Goal: Task Accomplishment & Management: Complete application form

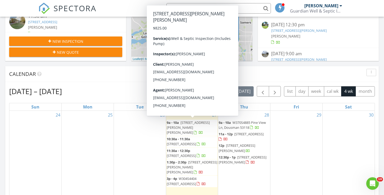
scroll to position [160, 0]
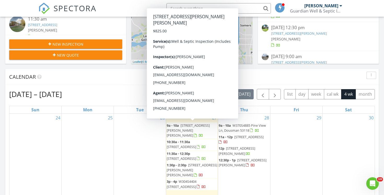
click at [104, 44] on div "New Inspection" at bounding box center [65, 43] width 105 height 5
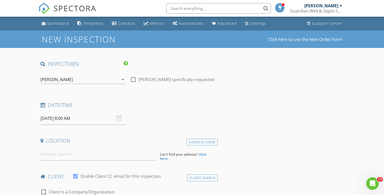
click at [96, 121] on input "08/28/2025 8:00 AM" at bounding box center [82, 118] width 85 height 13
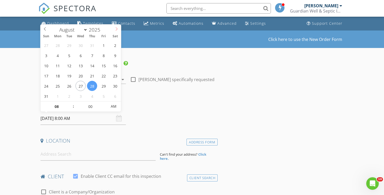
select select "8"
click at [116, 29] on icon at bounding box center [117, 29] width 4 height 4
type input "09/15/2025 8:00 AM"
type input "09"
type input "[DATE] 9:00 AM"
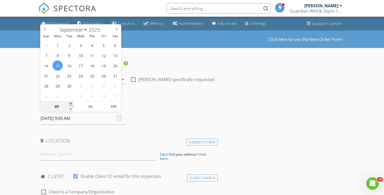
click at [71, 103] on span at bounding box center [71, 104] width 4 height 5
click at [71, 150] on input at bounding box center [97, 154] width 115 height 13
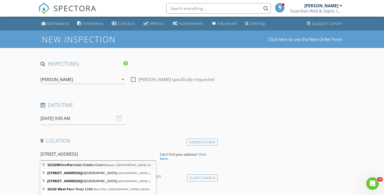
type input "10122W West Farmdale Estates Court, Mequon, WI, USA"
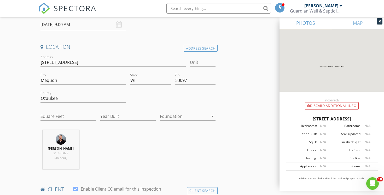
scroll to position [171, 0]
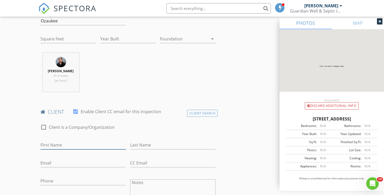
click at [92, 146] on input "First Name" at bounding box center [82, 145] width 85 height 9
type input "Dee"
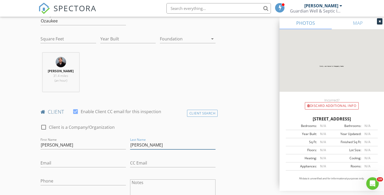
type input "Eckes"
type input "dee.m.eckes@gmail.com"
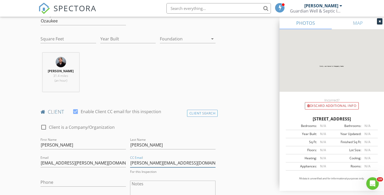
type input "karla@fireflyrealestate.net"
click at [64, 183] on input "Phone" at bounding box center [82, 181] width 85 height 9
type input "4"
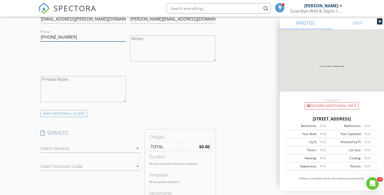
scroll to position [317, 0]
type input "715-892-1082"
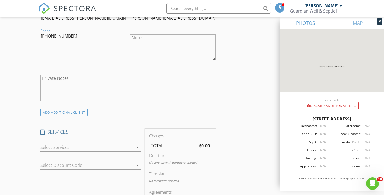
click at [108, 149] on div at bounding box center [86, 147] width 93 height 8
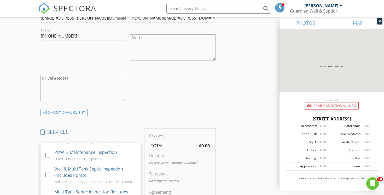
scroll to position [102, 0]
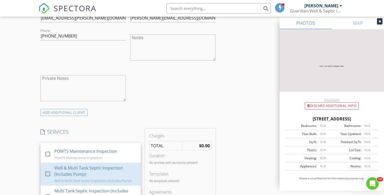
click at [110, 170] on div "Well & Multi Tank Septic Inspection (Includes Pump)" at bounding box center [95, 171] width 82 height 13
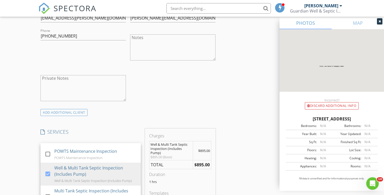
click at [231, 160] on div "INSPECTOR(S) check_box Chad Imme PRIMARY Chad Imme arrow_drop_down check_box_ou…" at bounding box center [191, 187] width 307 height 886
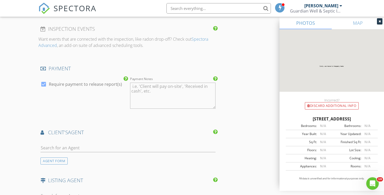
scroll to position [538, 0]
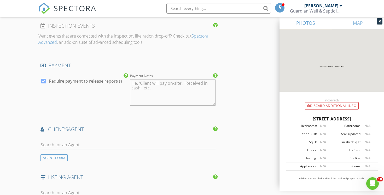
click at [104, 141] on input "text" at bounding box center [127, 145] width 175 height 9
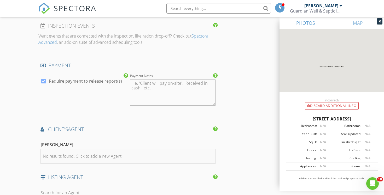
type input "Karla"
click at [80, 160] on li "No results found. Click to add a new Agent" at bounding box center [128, 156] width 174 height 15
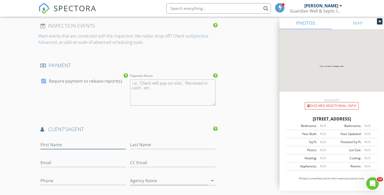
click at [83, 146] on input "First Name" at bounding box center [82, 145] width 85 height 9
type input "Karla"
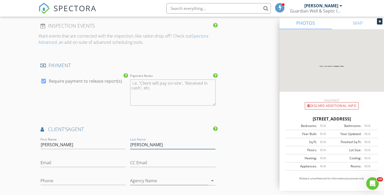
type input "Krueger"
type input "karla@fireflyrealestate.net"
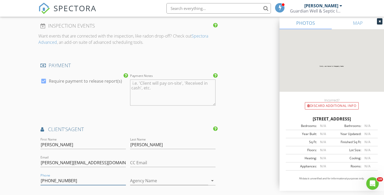
type input "414-702-8756"
type input "Firefly Real Estate"
click at [249, 144] on div "INSPECTOR(S) check_box Chad Imme PRIMARY Chad Imme arrow_drop_down check_box_ou…" at bounding box center [191, 25] width 307 height 1004
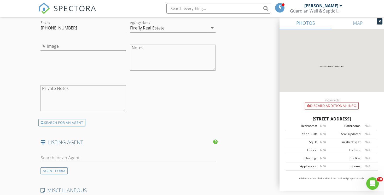
scroll to position [698, 0]
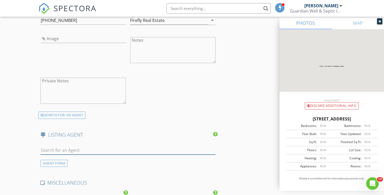
click at [136, 149] on input "text" at bounding box center [127, 150] width 175 height 9
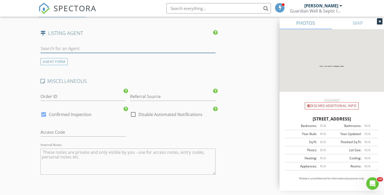
scroll to position [815, 0]
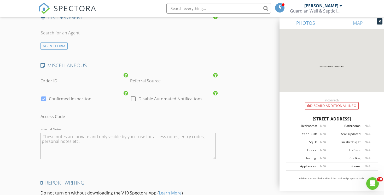
click at [153, 100] on label "Disable Automated Notifications" at bounding box center [170, 98] width 64 height 5
checkbox input "true"
click at [154, 81] on input "Referral Source" at bounding box center [172, 81] width 85 height 9
click at [154, 89] on div "Repeat Agent" at bounding box center [172, 91] width 85 height 10
type input "Repeat Agent"
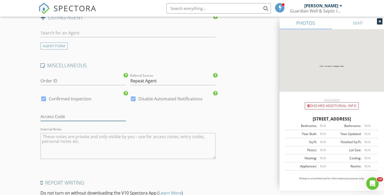
click at [92, 117] on input "text" at bounding box center [82, 116] width 85 height 9
type input "Seller will attend"
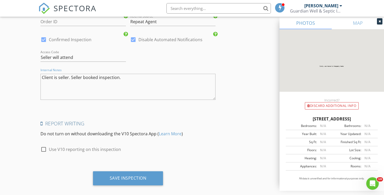
scroll to position [881, 0]
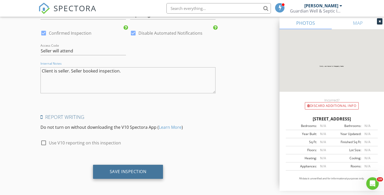
type textarea "Client is seller. Seller booked inspection."
click at [111, 176] on div "Save Inspection" at bounding box center [128, 172] width 70 height 14
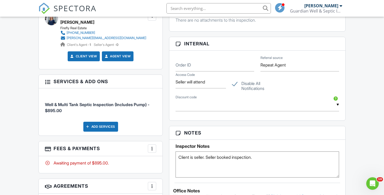
scroll to position [283, 0]
click at [234, 86] on label "Disable All Notifications" at bounding box center [257, 84] width 50 height 7
checkbox input "false"
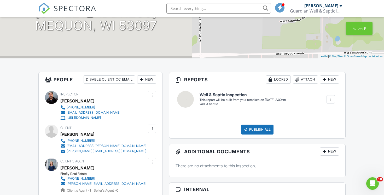
scroll to position [82, 0]
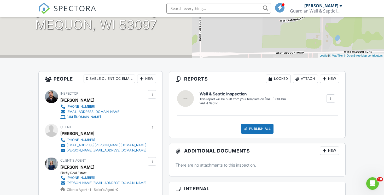
click at [148, 130] on div at bounding box center [152, 128] width 8 height 8
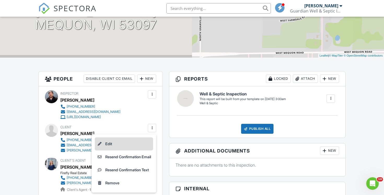
scroll to position [81, 0]
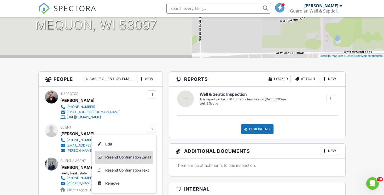
click at [144, 154] on li "Resend Confirmation Email" at bounding box center [124, 157] width 58 height 13
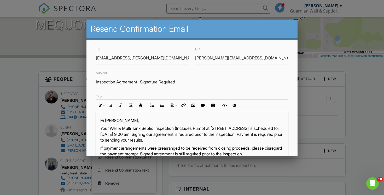
click at [199, 135] on p "Your Well & Multi Tank Septic Inspection (Includes Pump) at 10122W W Farmdale E…" at bounding box center [191, 134] width 183 height 17
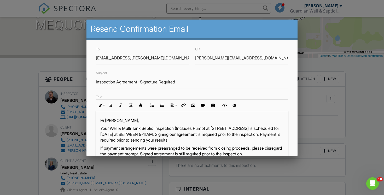
click at [191, 147] on p "If payment arrangements were prearranged to be received from closing proceeds, …" at bounding box center [191, 151] width 183 height 12
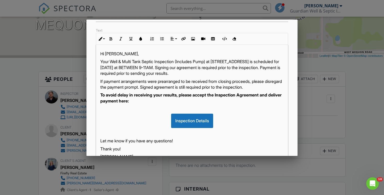
scroll to position [120, 0]
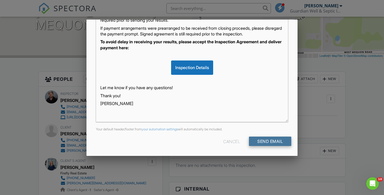
click at [266, 142] on input "Send Email" at bounding box center [270, 141] width 42 height 9
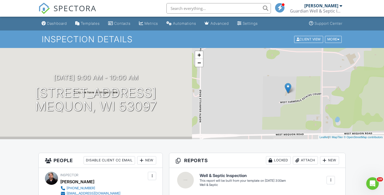
click at [77, 8] on span "SPECTORA" at bounding box center [74, 8] width 43 height 11
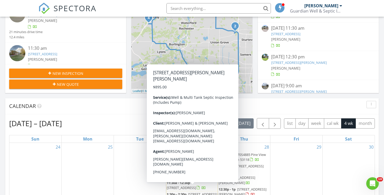
scroll to position [120, 0]
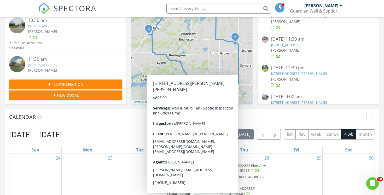
click at [100, 86] on div "New Inspection" at bounding box center [65, 84] width 105 height 5
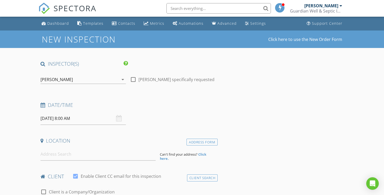
click at [90, 119] on input "[DATE] 8:00 AM" at bounding box center [82, 118] width 85 height 13
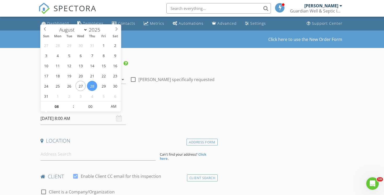
click at [115, 33] on div "Sun Mon Tue Wed Thu Fri Sat" at bounding box center [80, 36] width 80 height 7
select select "8"
click at [115, 29] on icon at bounding box center [117, 29] width 4 height 4
type input "[DATE] 8:00 AM"
type input "09"
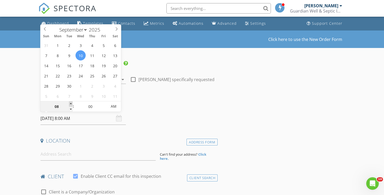
type input "[DATE] 9:00 AM"
click at [72, 104] on span at bounding box center [71, 104] width 4 height 5
click at [92, 154] on input at bounding box center [97, 154] width 115 height 13
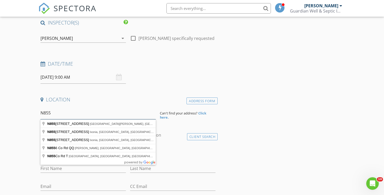
scroll to position [41, 0]
type input "[STREET_ADDRESS]"
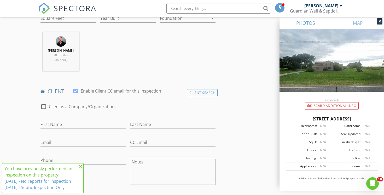
scroll to position [197, 0]
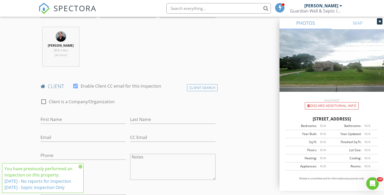
click at [81, 164] on div "You have previously performed an inspection on this property: [DATE] - No repor…" at bounding box center [42, 178] width 81 height 30
click at [81, 165] on icon at bounding box center [81, 167] width 4 height 4
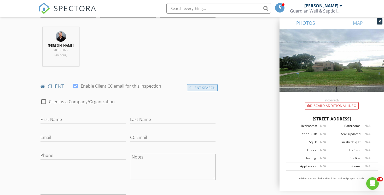
click at [199, 88] on div "Client Search" at bounding box center [202, 87] width 31 height 7
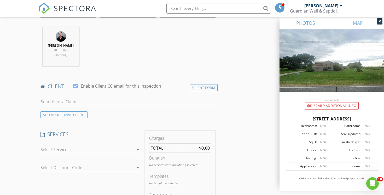
click at [129, 102] on input "text" at bounding box center [127, 102] width 175 height 9
type input "Jeremy Bus"
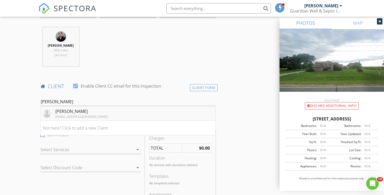
click at [132, 112] on li "Jeremy Busch jlbusch@live.com" at bounding box center [128, 113] width 174 height 15
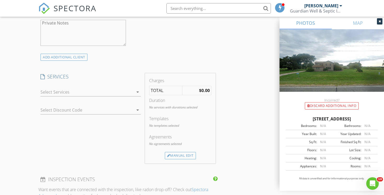
scroll to position [372, 0]
click at [121, 91] on div at bounding box center [86, 92] width 93 height 8
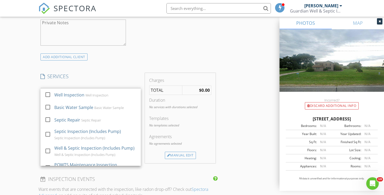
scroll to position [33, 0]
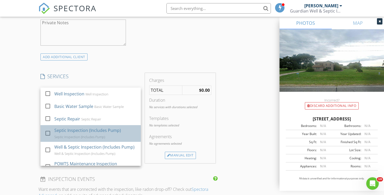
click at [114, 129] on div "Septic Inspection (Includes Pump)" at bounding box center [87, 130] width 67 height 6
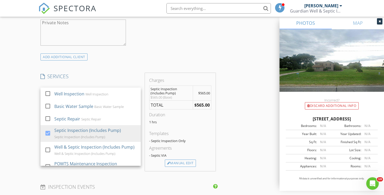
click at [241, 121] on div "INSPECTOR(S) check_box Chad Imme PRIMARY Chad Imme arrow_drop_down check_box_ou…" at bounding box center [191, 129] width 307 height 882
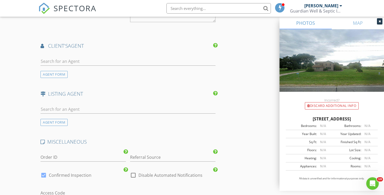
scroll to position [621, 0]
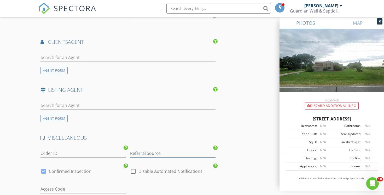
click at [155, 153] on input "Referral Source" at bounding box center [172, 153] width 85 height 9
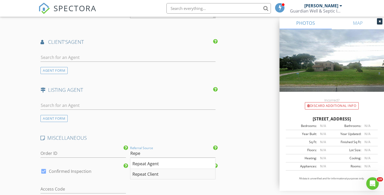
click at [156, 172] on div "Repeat Client" at bounding box center [172, 174] width 85 height 10
type input "Repeat Client"
click at [156, 172] on label "Disable Automated Notifications" at bounding box center [170, 171] width 64 height 5
checkbox input "true"
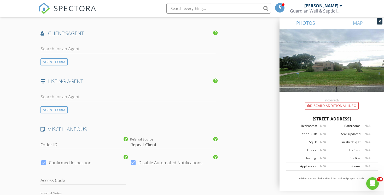
scroll to position [634, 0]
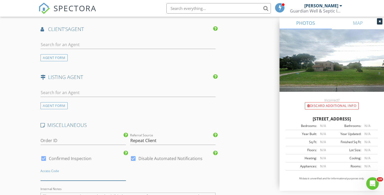
click at [65, 173] on input "text" at bounding box center [82, 176] width 85 height 9
type input "Homeowner will attend"
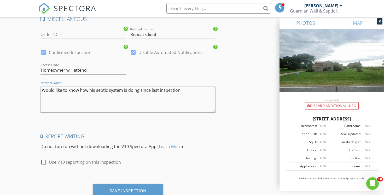
scroll to position [759, 0]
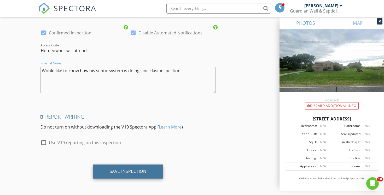
type textarea "Would like to know how his septic system is doing since last inspection."
click at [136, 167] on div "Save Inspection" at bounding box center [128, 172] width 70 height 14
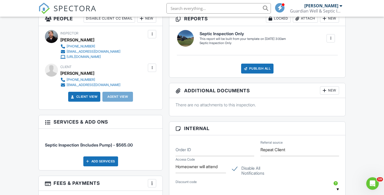
click at [152, 67] on div at bounding box center [151, 67] width 5 height 5
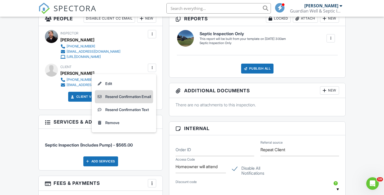
click at [137, 97] on li "Resend Confirmation Email" at bounding box center [124, 96] width 58 height 13
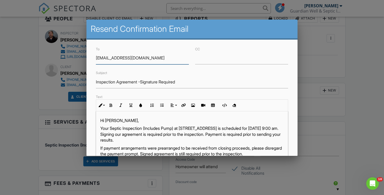
scroll to position [0, 0]
click at [157, 134] on p "Your Septic Inspection (Includes Pump) at N855 Six Corners Rd, Walworth, WI 531…" at bounding box center [191, 133] width 183 height 17
click at [204, 147] on p "If payment arrangements were prearranged to be received from closing proceeds, …" at bounding box center [191, 151] width 183 height 12
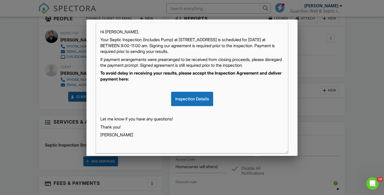
scroll to position [120, 0]
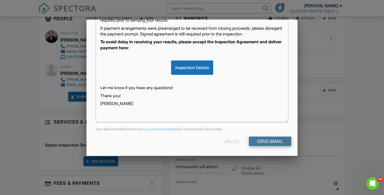
click at [268, 143] on input "Send Email" at bounding box center [270, 141] width 42 height 9
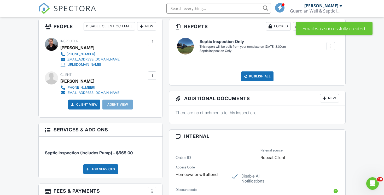
click at [248, 178] on label "Disable All Notifications" at bounding box center [257, 177] width 50 height 7
checkbox input "false"
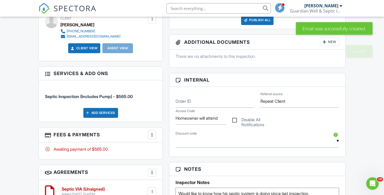
scroll to position [134, 0]
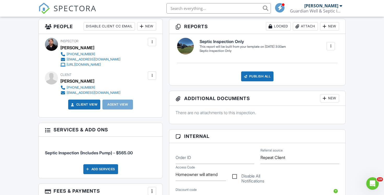
click at [68, 8] on span "SPECTORA" at bounding box center [74, 8] width 43 height 11
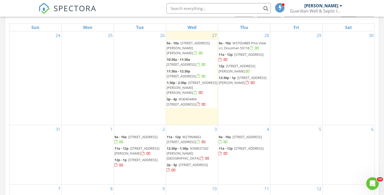
scroll to position [244, 0]
click at [202, 11] on input "text" at bounding box center [218, 8] width 104 height 10
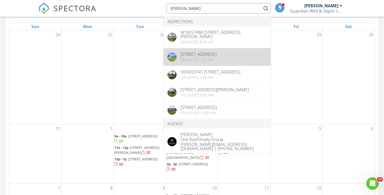
scroll to position [6, 0]
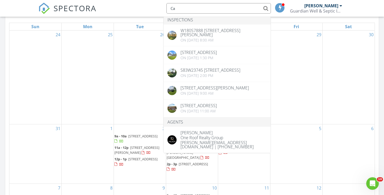
type input "C"
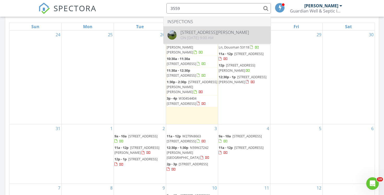
type input "3559"
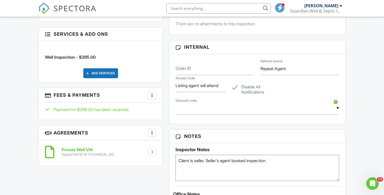
scroll to position [382, 0]
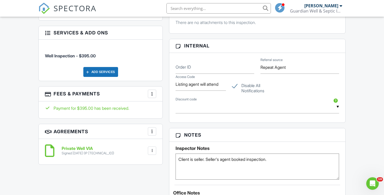
click at [152, 96] on div at bounding box center [151, 93] width 5 height 5
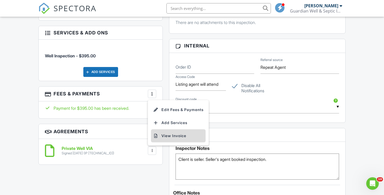
click at [173, 135] on li "View Invoice" at bounding box center [178, 135] width 55 height 13
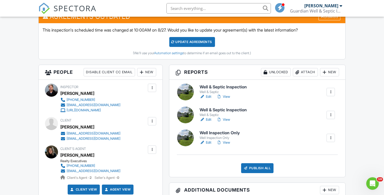
scroll to position [199, 0]
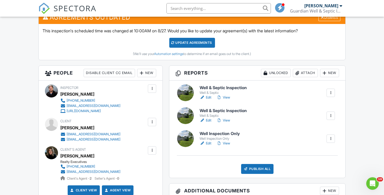
click at [227, 97] on link "View" at bounding box center [223, 97] width 14 height 5
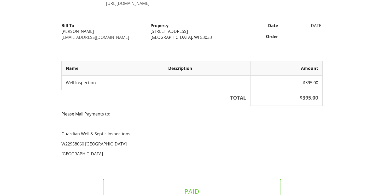
scroll to position [87, 0]
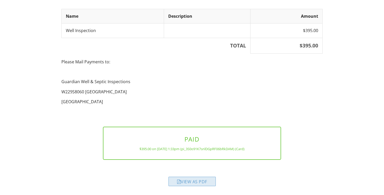
click at [183, 178] on div "View as PDF" at bounding box center [191, 181] width 47 height 9
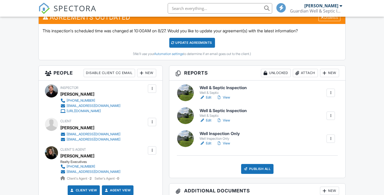
click at [207, 97] on link "Edit" at bounding box center [205, 97] width 12 height 5
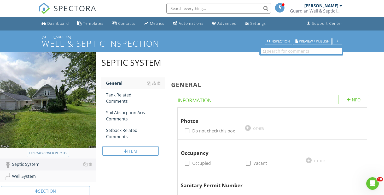
click at [52, 152] on div "Upload cover photo" at bounding box center [47, 153] width 37 height 5
type input "C:\fakepath\Candice Zurn Cover Photo.webp"
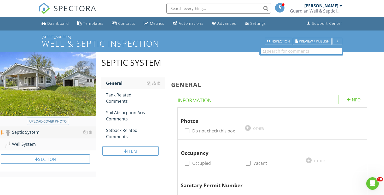
click at [92, 132] on div "Septic System" at bounding box center [50, 132] width 91 height 7
click at [91, 133] on div at bounding box center [89, 132] width 3 height 4
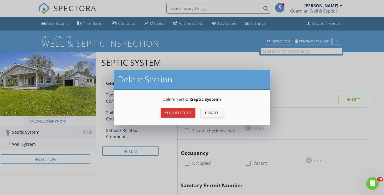
click at [218, 111] on div "Cancel" at bounding box center [212, 112] width 15 height 5
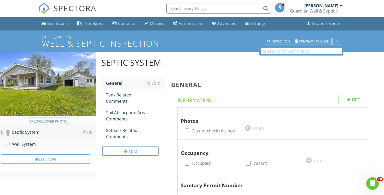
click at [92, 133] on div "Septic System" at bounding box center [50, 132] width 91 height 7
click at [91, 132] on div at bounding box center [89, 132] width 3 height 4
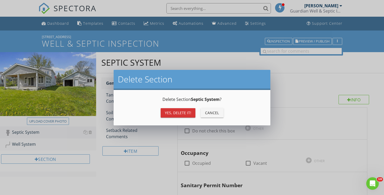
click at [189, 58] on div "Delete Section Delete Section Septic System ? Yes, Delete it! Cancel" at bounding box center [192, 97] width 384 height 195
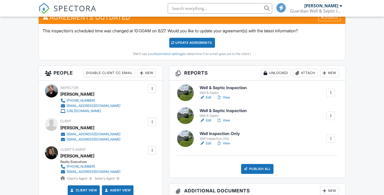
click at [226, 97] on link "View" at bounding box center [223, 97] width 14 height 5
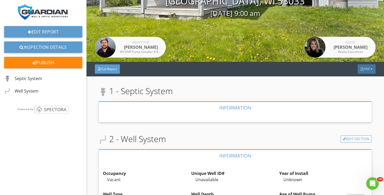
scroll to position [51, 0]
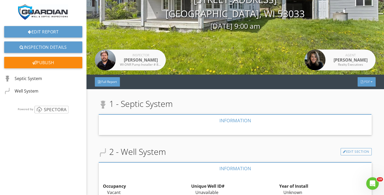
click at [367, 79] on div "PDF" at bounding box center [366, 81] width 18 height 9
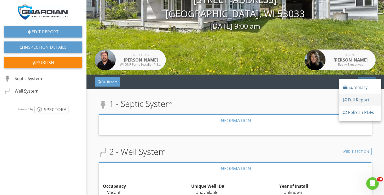
click at [354, 99] on div "Full Report" at bounding box center [359, 100] width 33 height 6
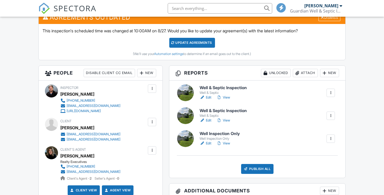
click at [206, 6] on input "text" at bounding box center [220, 8] width 104 height 10
type input "A"
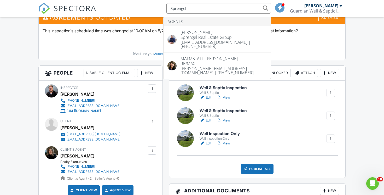
type input "Sprengel"
click at [56, 6] on span "SPECTORA" at bounding box center [74, 8] width 43 height 11
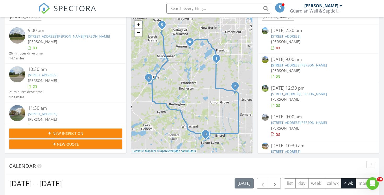
scroll to position [71, 0]
click at [68, 136] on span "New Inspection" at bounding box center [67, 133] width 31 height 5
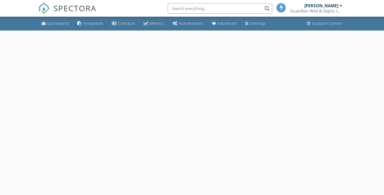
select select "7"
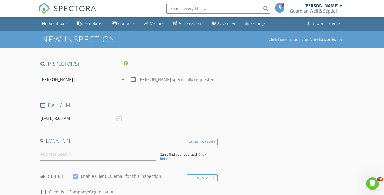
click at [94, 120] on input "[DATE] 8:00 AM" at bounding box center [82, 118] width 85 height 13
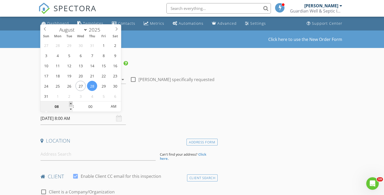
type input "09"
type input "[DATE] 9:00 AM"
click at [70, 103] on span at bounding box center [71, 104] width 4 height 5
type input "10"
type input "[DATE] 10:00 AM"
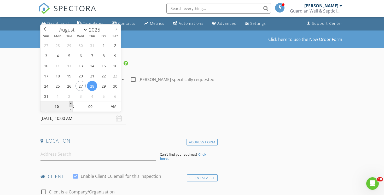
click at [70, 103] on span at bounding box center [71, 104] width 4 height 5
type input "11"
type input "[DATE] 11:00 AM"
click at [70, 103] on span at bounding box center [71, 104] width 4 height 5
type input "12"
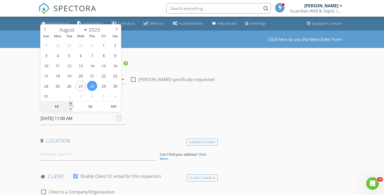
type input "[DATE] 12:00 PM"
click at [70, 103] on span at bounding box center [71, 104] width 4 height 5
type input "01"
type input "[DATE] 1:00 PM"
click at [70, 103] on span at bounding box center [71, 104] width 4 height 5
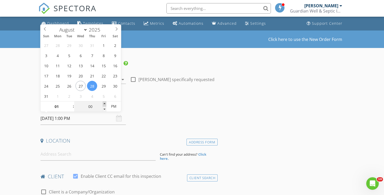
type input "05"
type input "[DATE] 1:05 PM"
click at [104, 104] on span at bounding box center [105, 104] width 4 height 5
type input "10"
type input "[DATE] 1:10 PM"
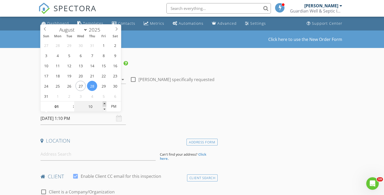
click at [104, 104] on span at bounding box center [105, 104] width 4 height 5
type input "15"
type input "[DATE] 1:15 PM"
click at [104, 104] on span at bounding box center [105, 104] width 4 height 5
type input "20"
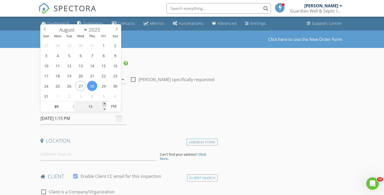
type input "[DATE] 1:20 PM"
click at [104, 104] on span at bounding box center [105, 104] width 4 height 5
type input "25"
type input "[DATE] 1:25 PM"
click at [104, 104] on span at bounding box center [105, 104] width 4 height 5
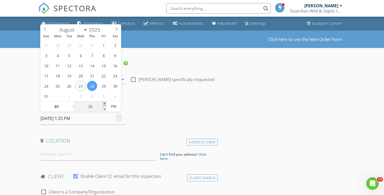
type input "30"
type input "[DATE] 1:30 PM"
click at [104, 104] on span at bounding box center [105, 104] width 4 height 5
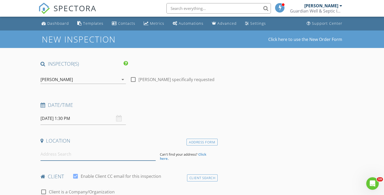
click at [88, 156] on input at bounding box center [97, 154] width 115 height 13
type input "[STREET_ADDRESS]"
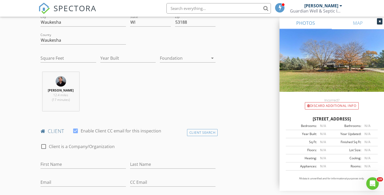
scroll to position [156, 0]
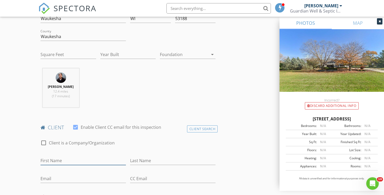
click at [85, 163] on input "First Name" at bounding box center [82, 161] width 85 height 9
type input "[PERSON_NAME] & [PERSON_NAME]"
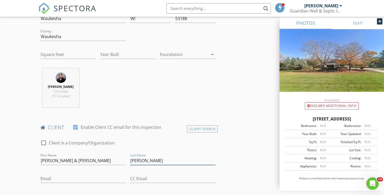
type input "[PERSON_NAME]"
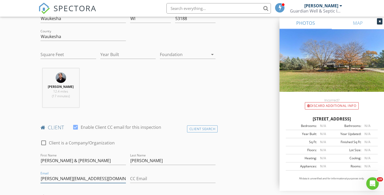
type input "[PERSON_NAME][EMAIL_ADDRESS][DOMAIN_NAME]"
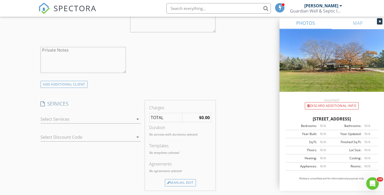
click at [119, 120] on div at bounding box center [86, 119] width 93 height 8
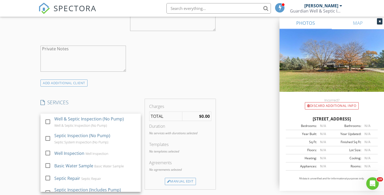
scroll to position [345, 0]
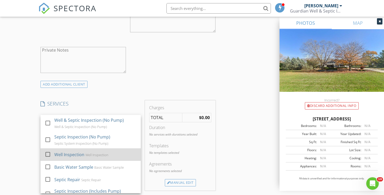
click at [112, 156] on div "Well Inspection Well Inspection" at bounding box center [95, 155] width 82 height 10
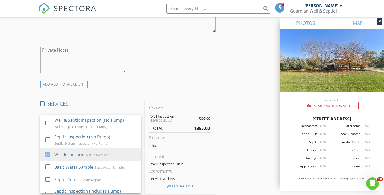
click at [240, 159] on div "INSPECTOR(S) check_box [PERSON_NAME] PRIMARY [PERSON_NAME] arrow_drop_down chec…" at bounding box center [191, 154] width 307 height 877
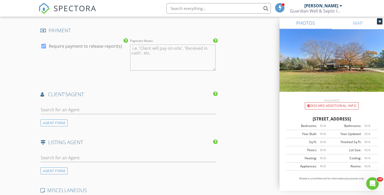
scroll to position [569, 0]
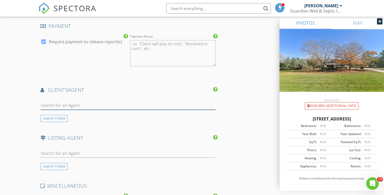
click at [109, 105] on input "text" at bounding box center [127, 105] width 175 height 9
click at [54, 114] on div at bounding box center [127, 113] width 175 height 3
click at [54, 117] on div "AGENT FORM" at bounding box center [53, 118] width 27 height 7
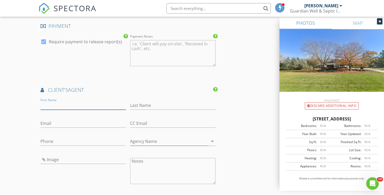
click at [63, 105] on input "First Name" at bounding box center [82, 105] width 85 height 9
type input "[PERSON_NAME]"
type input "Sprengel"
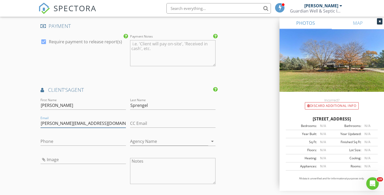
type input "[PERSON_NAME][EMAIL_ADDRESS][DOMAIN_NAME]"
type input "[PHONE_NUMBER]"
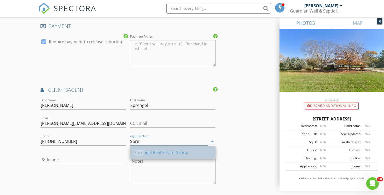
click at [156, 151] on div "Spre ngel Real Estate Group" at bounding box center [172, 153] width 77 height 6
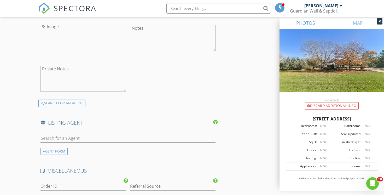
scroll to position [712, 0]
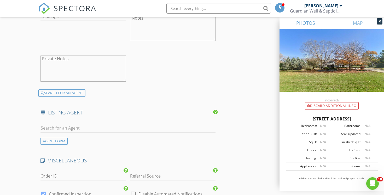
type input "Sprengel Real Estate Group"
click at [155, 176] on input "Referral Source" at bounding box center [172, 176] width 85 height 9
click at [153, 186] on div "Repeat Agent" at bounding box center [172, 186] width 85 height 10
type input "Repeat Agent"
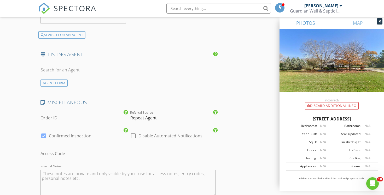
scroll to position [773, 0]
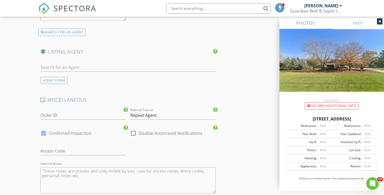
click at [141, 133] on label "Disable Automated Notifications" at bounding box center [170, 133] width 64 height 5
checkbox input "true"
click at [89, 155] on div "Access Code" at bounding box center [82, 154] width 85 height 14
click at [89, 150] on input "text" at bounding box center [82, 151] width 85 height 9
type input "Someone will be there"
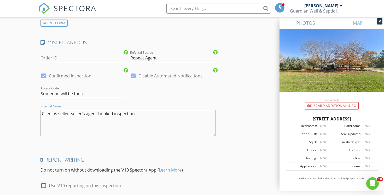
scroll to position [873, 0]
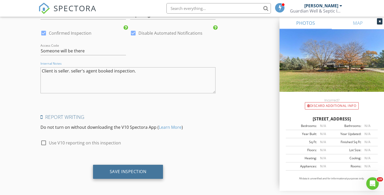
type textarea "Client is seller. seller's agent booked inspection."
click at [109, 167] on div "Save Inspection" at bounding box center [128, 172] width 70 height 14
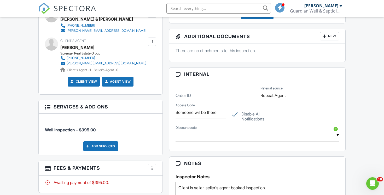
click at [237, 114] on label "Disable All Notifications" at bounding box center [257, 115] width 50 height 7
checkbox input "false"
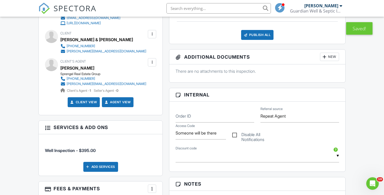
scroll to position [176, 0]
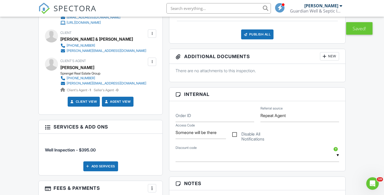
click at [153, 34] on div at bounding box center [151, 33] width 5 height 5
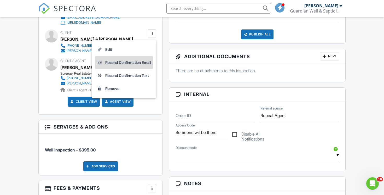
click at [137, 65] on li "Resend Confirmation Email" at bounding box center [124, 62] width 58 height 13
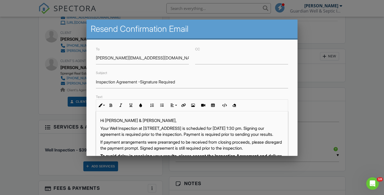
click at [130, 135] on p "Your Well Inspection at W274N486 Hilltop Dr, Waukesha, WI 53188 is scheduled fo…" at bounding box center [191, 132] width 183 height 12
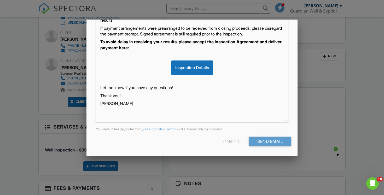
scroll to position [0, 0]
drag, startPoint x: 253, startPoint y: 81, endPoint x: 253, endPoint y: 90, distance: 8.9
click at [253, 90] on div "Hi Jim & Jackie, Your Well Inspection at W274N486 Hilltop Dr, Waukesha, WI 5318…" at bounding box center [192, 57] width 192 height 130
click at [252, 86] on p "Let me know if you have any questions!" at bounding box center [191, 88] width 183 height 6
click at [260, 142] on input "Send Email" at bounding box center [270, 141] width 42 height 9
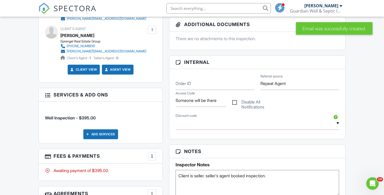
scroll to position [178, 0]
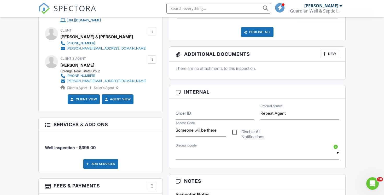
click at [76, 8] on span "SPECTORA" at bounding box center [74, 8] width 43 height 11
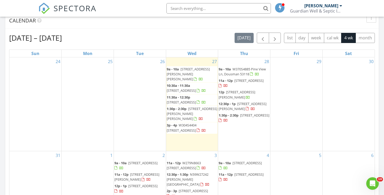
scroll to position [221, 0]
